Goal: Obtain resource: Obtain resource

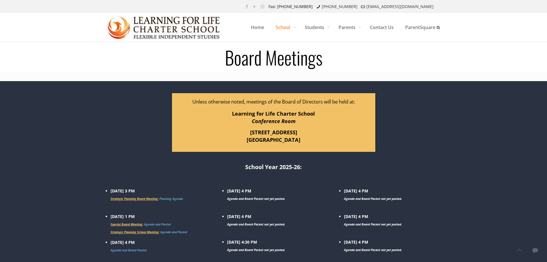
click at [467, 109] on div at bounding box center [273, 191] width 547 height 220
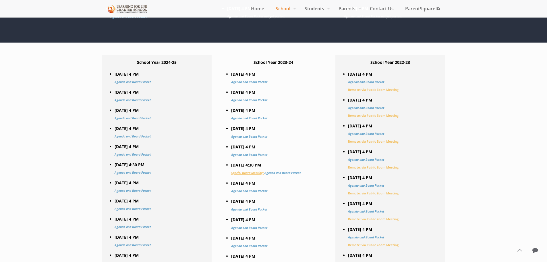
scroll to position [230, 0]
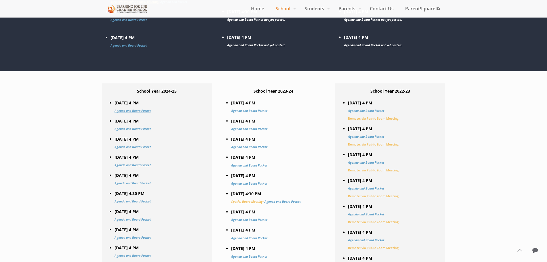
click at [140, 112] on link "Agenda and Board Packet" at bounding box center [133, 111] width 36 height 4
click at [131, 127] on link "Agenda and Board Packet" at bounding box center [133, 129] width 36 height 4
click at [145, 149] on link "Agenda and Board Packet" at bounding box center [133, 147] width 36 height 4
click at [136, 165] on link "Agenda and Board Packet" at bounding box center [133, 165] width 36 height 4
click at [122, 181] on link "Agenda and Board Packet" at bounding box center [133, 183] width 36 height 4
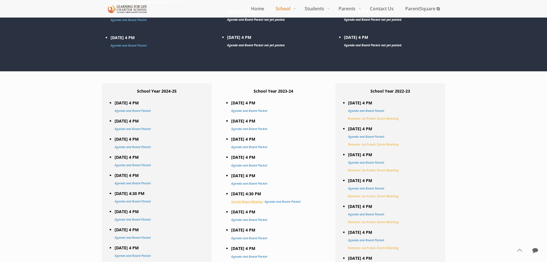
click at [140, 198] on strong "[DATE] 4:30 PM Agenda and Board Packet" at bounding box center [133, 197] width 36 height 13
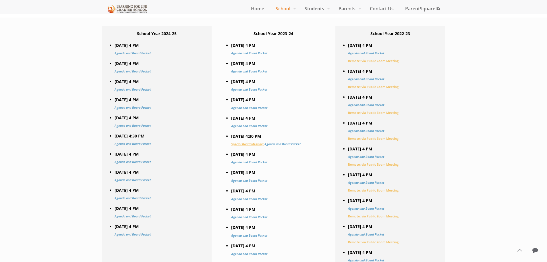
scroll to position [345, 0]
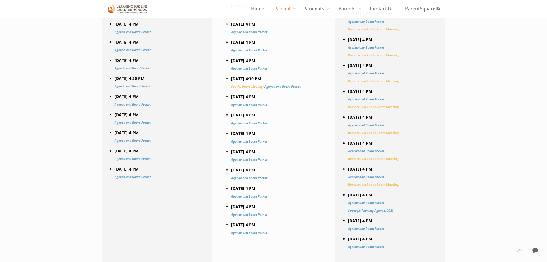
click at [136, 86] on link "Agenda and Board Packet" at bounding box center [133, 86] width 36 height 4
click at [128, 123] on link "Agenda and Board Packet" at bounding box center [133, 122] width 36 height 4
click at [139, 104] on link "Agenda and Board Packet" at bounding box center [133, 104] width 36 height 4
click at [140, 124] on link "Agenda and Board Packet" at bounding box center [133, 122] width 36 height 4
click at [137, 141] on link "Agenda and Board Packet" at bounding box center [133, 140] width 36 height 4
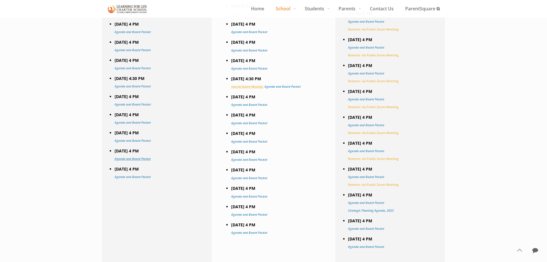
click at [133, 159] on link "Agenda and Board Packet" at bounding box center [133, 159] width 36 height 4
click at [137, 178] on link "Agenda and Board Packet" at bounding box center [133, 177] width 36 height 4
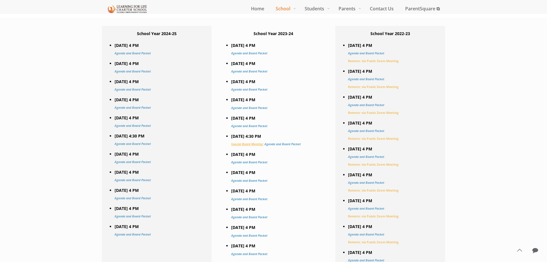
scroll to position [259, 0]
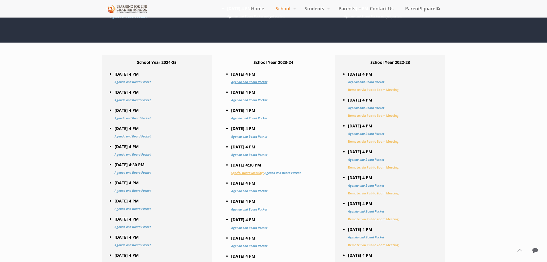
click at [254, 82] on link "Agenda and Board Packet" at bounding box center [249, 82] width 36 height 4
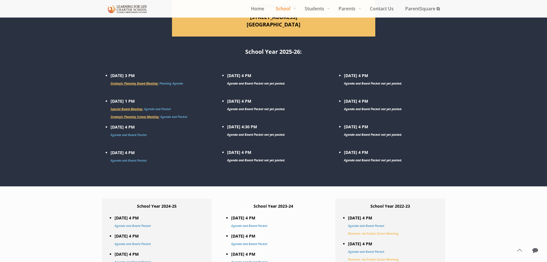
scroll to position [29, 0]
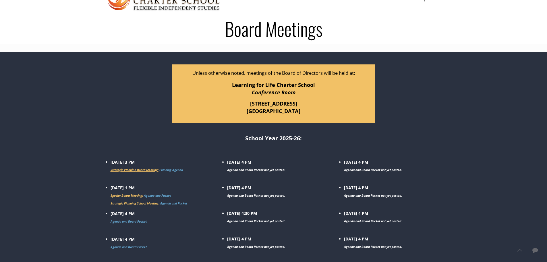
click at [143, 170] on span "Strategic Planning Board Meeting:" at bounding box center [135, 170] width 48 height 4
click at [131, 194] on span "Special Board Meeting:" at bounding box center [127, 195] width 32 height 4
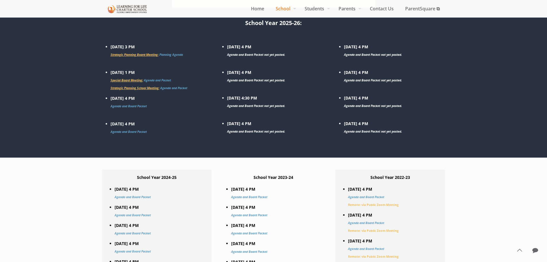
scroll to position [86, 0]
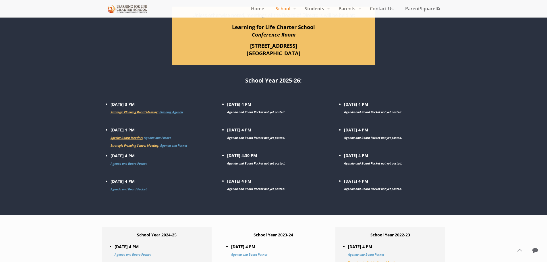
click at [176, 110] on link "Planning Agenda" at bounding box center [171, 112] width 24 height 4
click at [163, 138] on link "Agenda and Packet" at bounding box center [157, 138] width 27 height 4
click at [181, 144] on link "Agenda and Packet" at bounding box center [173, 145] width 27 height 4
click at [138, 164] on link "Agenda and Board Packet" at bounding box center [129, 163] width 36 height 4
click at [139, 190] on link "Agenda and Board Packet" at bounding box center [129, 189] width 36 height 4
